Goal: Check status

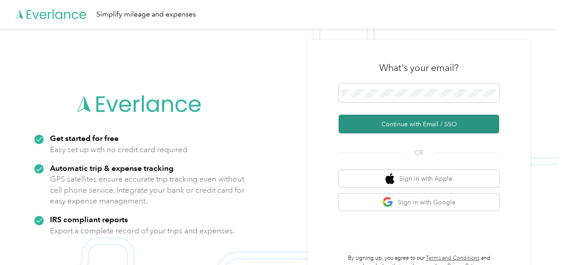
click at [401, 126] on button "Continue with Email / SSO" at bounding box center [419, 124] width 161 height 19
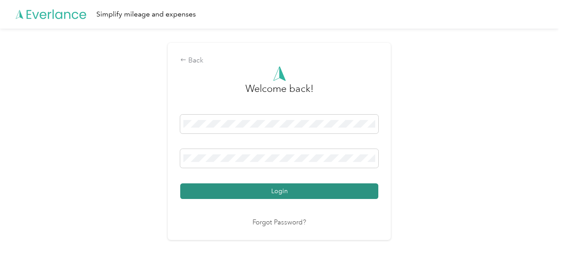
click at [306, 189] on button "Login" at bounding box center [279, 192] width 198 height 16
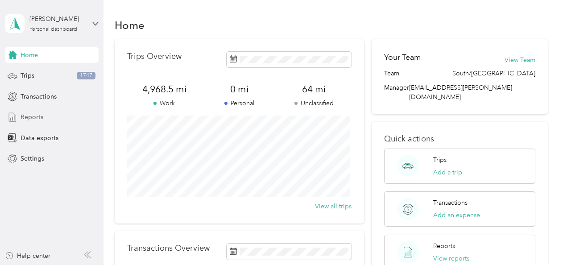
click at [40, 117] on span "Reports" at bounding box center [32, 117] width 23 height 9
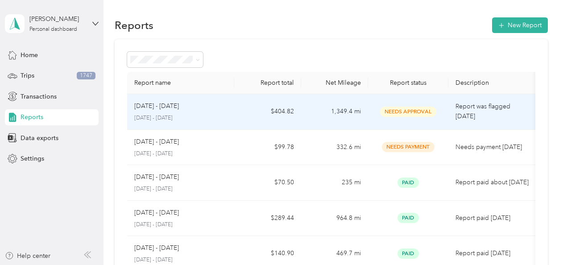
click at [188, 111] on div "[DATE] - [DATE] [DATE] - [DATE]" at bounding box center [180, 111] width 93 height 21
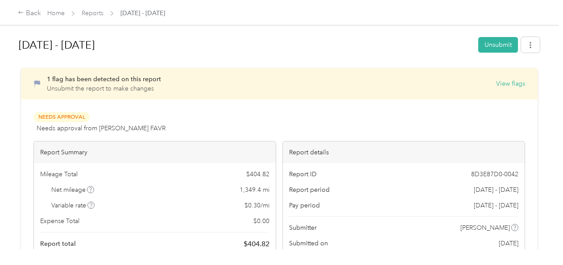
click at [179, 84] on div "1 flag has been detected on this report Unsubmit the report to make changes Vie…" at bounding box center [286, 84] width 479 height 19
click at [121, 83] on p "1 flag has been detected on this report Unsubmit the report to make changes" at bounding box center [104, 84] width 114 height 19
click at [500, 82] on button "View flags" at bounding box center [510, 83] width 29 height 9
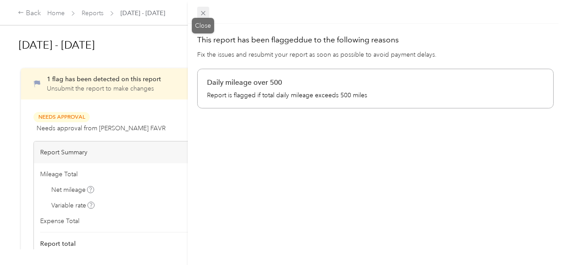
click at [206, 12] on icon at bounding box center [204, 13] width 8 height 8
